Goal: Information Seeking & Learning: Learn about a topic

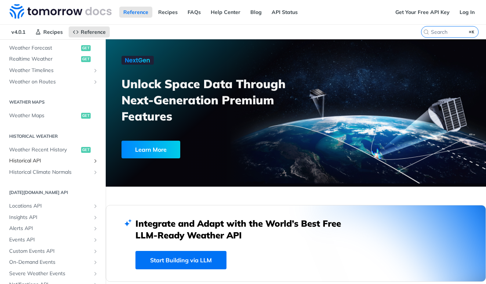
scroll to position [173, 0]
click at [36, 157] on span "Historical API" at bounding box center [49, 160] width 81 height 7
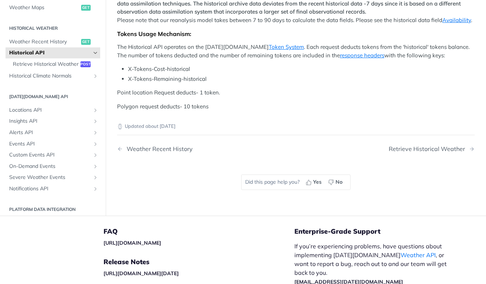
scroll to position [249, 0]
click at [459, 24] on link "Availability" at bounding box center [456, 20] width 29 height 7
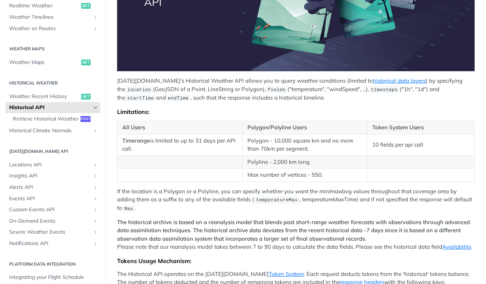
scroll to position [169, 0]
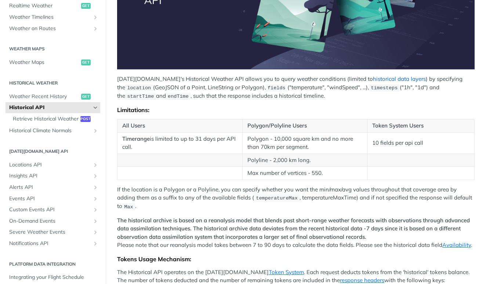
click at [373, 80] on link "historical data layers" at bounding box center [399, 78] width 53 height 7
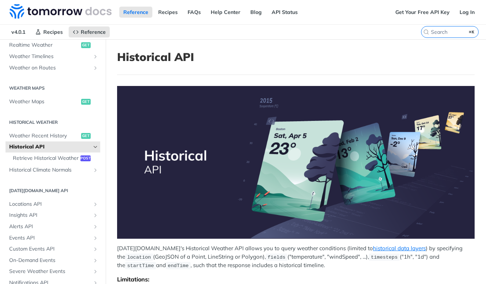
scroll to position [173, 0]
